Goal: Task Accomplishment & Management: Manage account settings

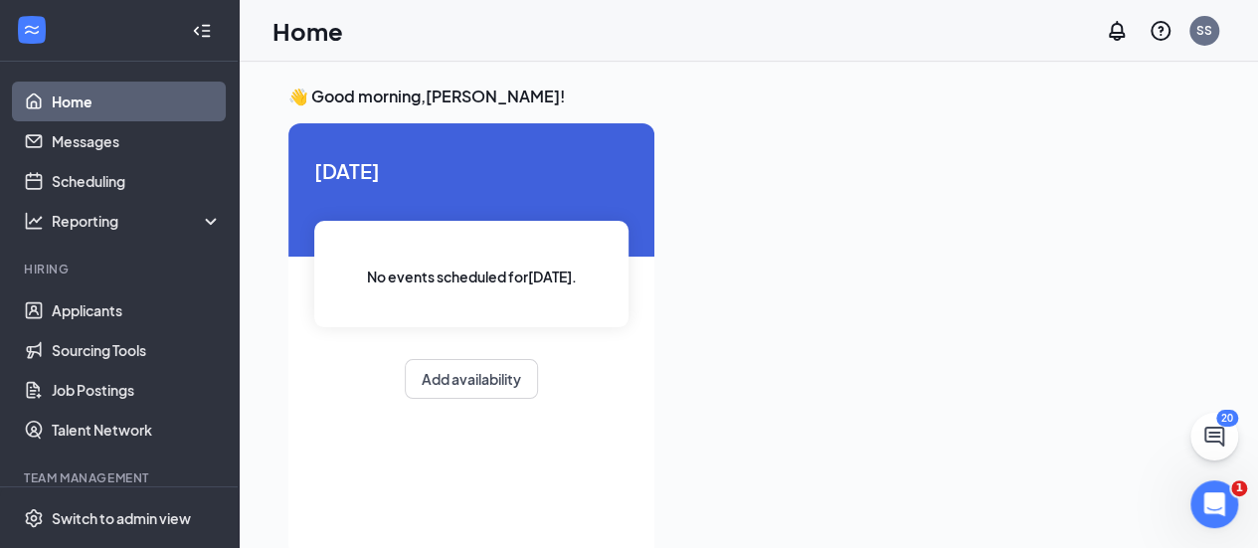
click at [583, 248] on div "No events scheduled for today ." at bounding box center [471, 274] width 314 height 106
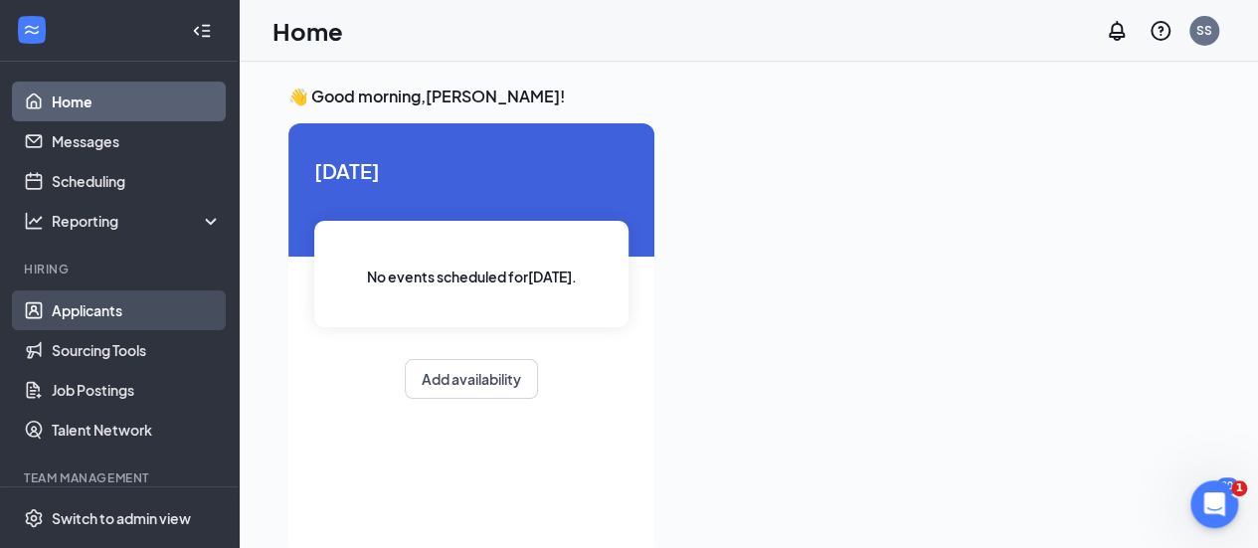
click at [111, 311] on link "Applicants" at bounding box center [137, 310] width 170 height 40
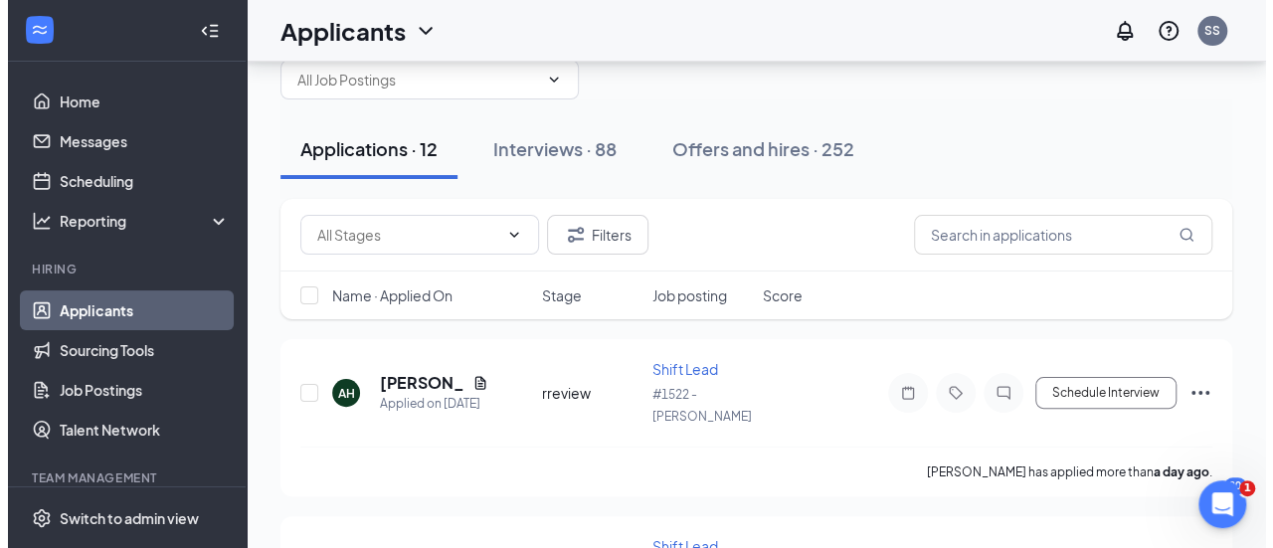
scroll to position [67, 0]
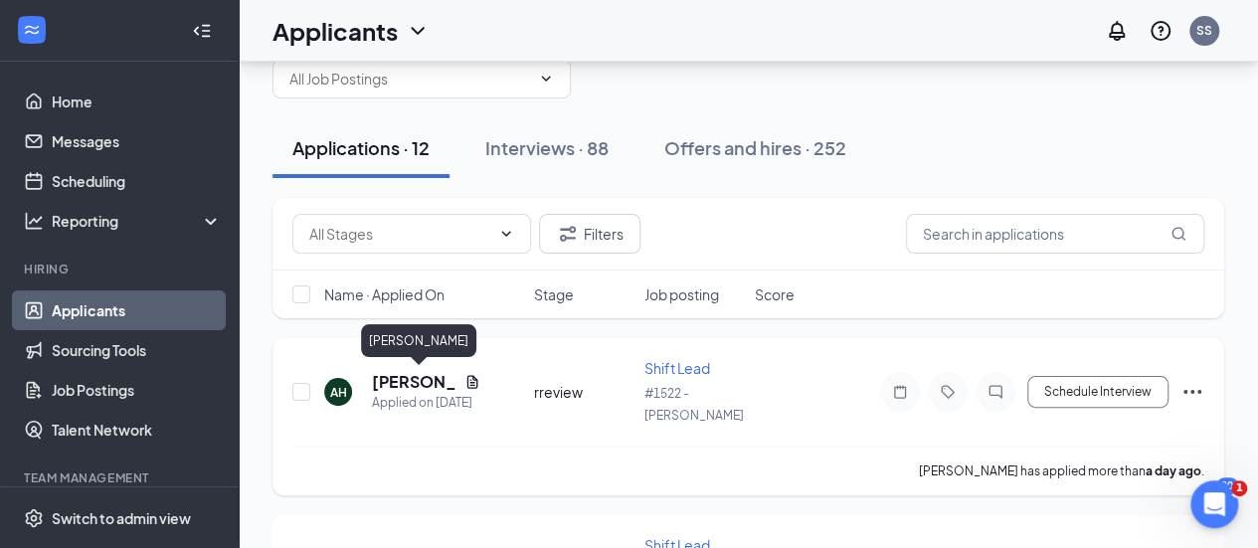
click at [410, 375] on h5 "aidan hammond" at bounding box center [414, 382] width 85 height 22
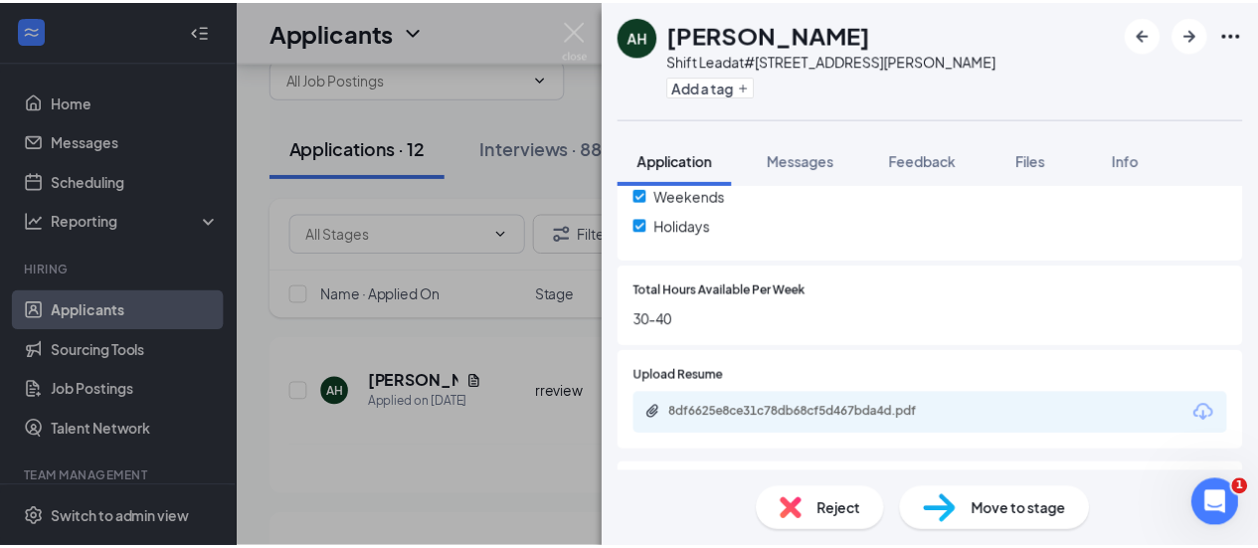
scroll to position [672, 0]
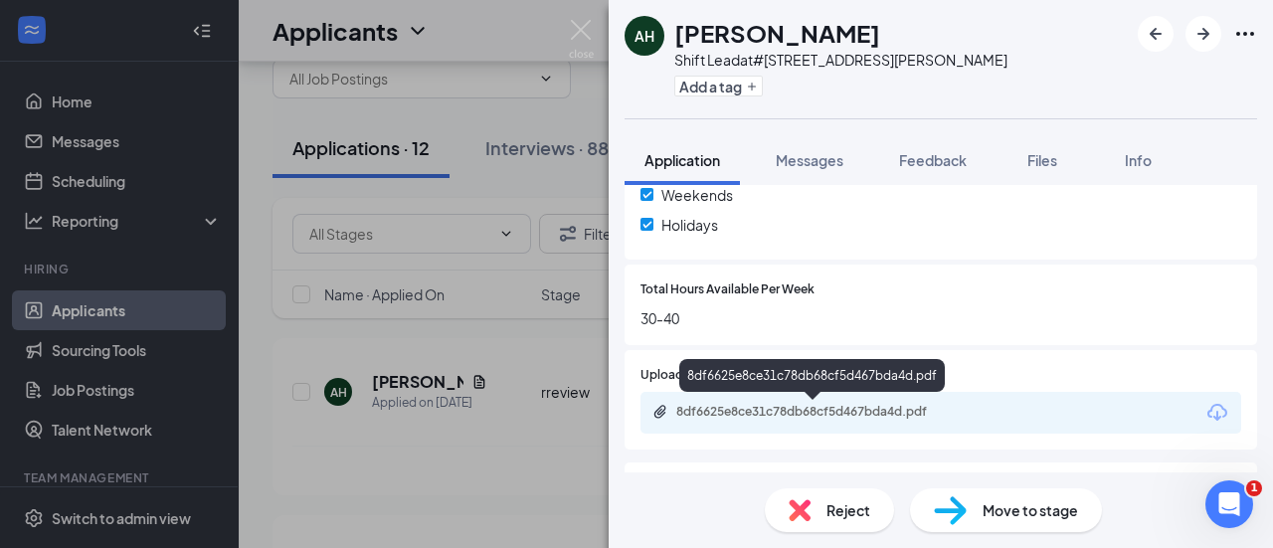
click at [845, 405] on div "8df6625e8ce31c78db68cf5d467bda4d.pdf" at bounding box center [815, 412] width 279 height 16
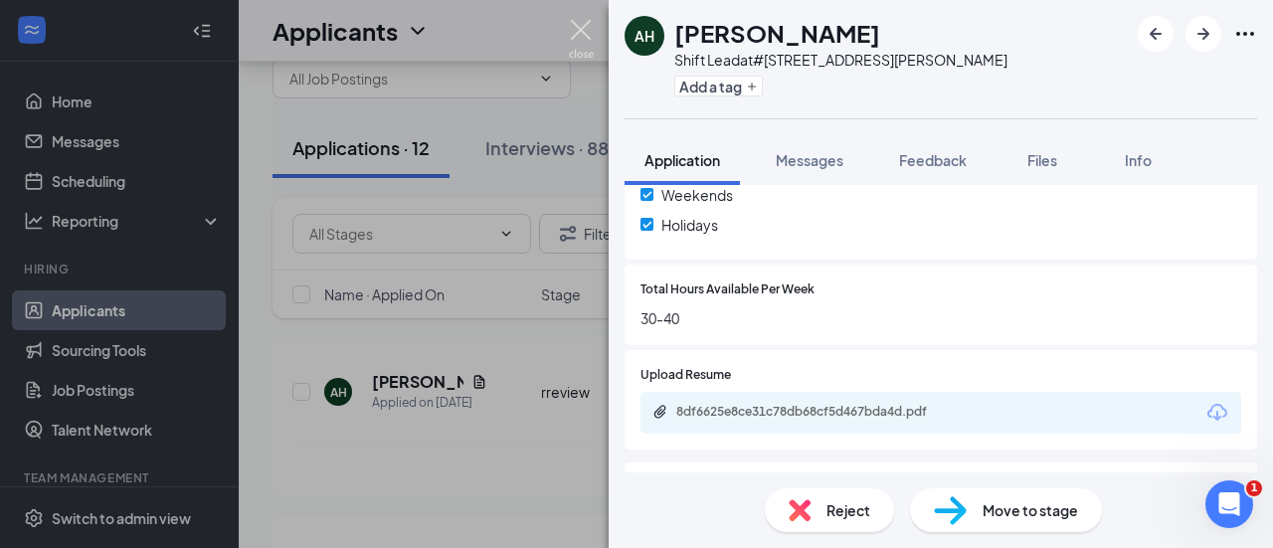
click at [586, 33] on img at bounding box center [581, 39] width 25 height 39
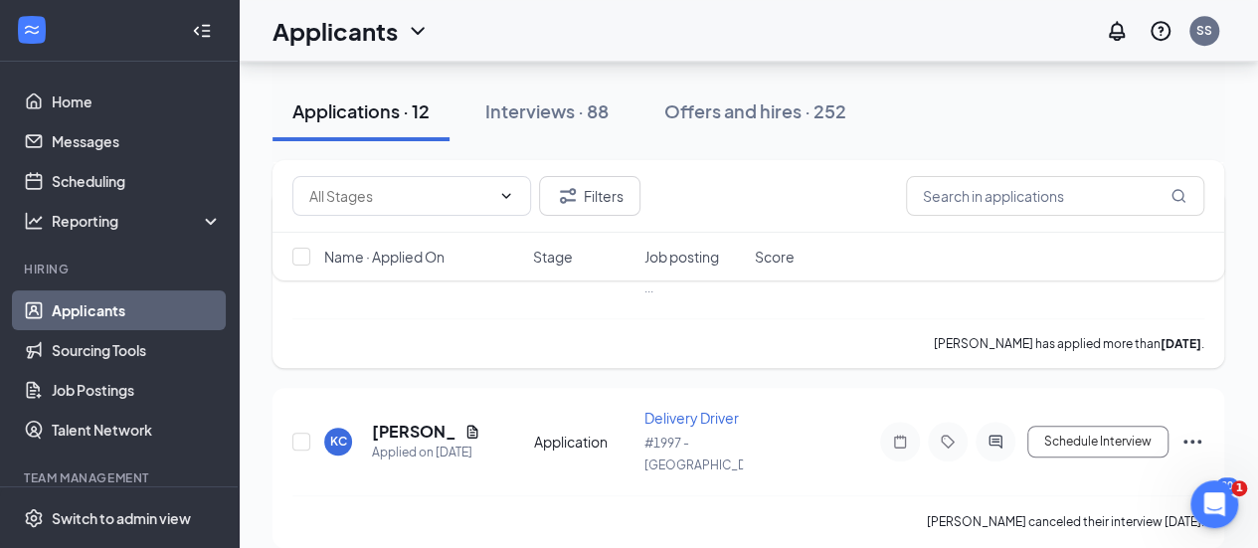
scroll to position [578, 0]
